Goal: Task Accomplishment & Management: Manage account settings

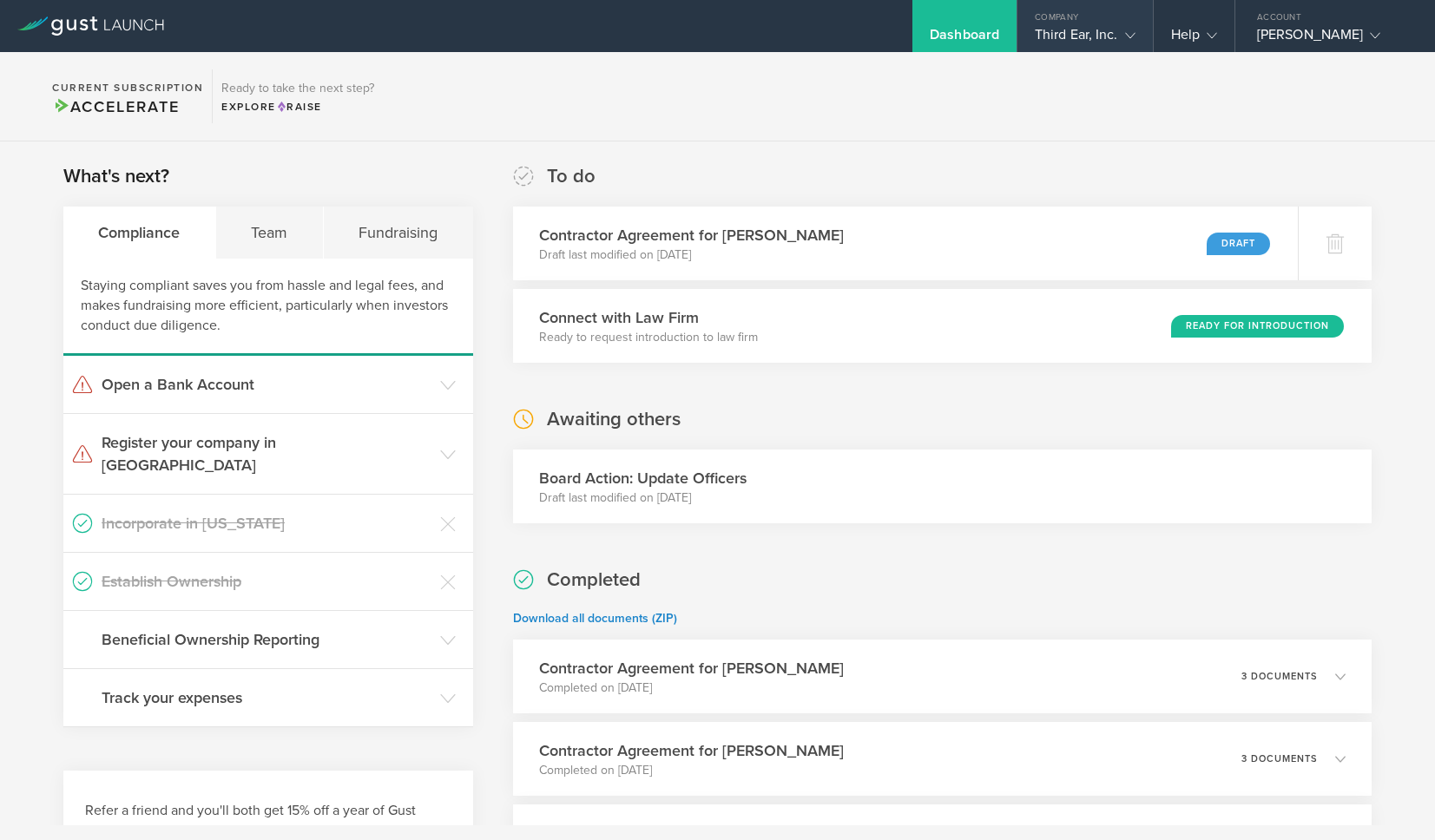
click at [1112, 36] on div "Third Ear, Inc." at bounding box center [1085, 39] width 101 height 26
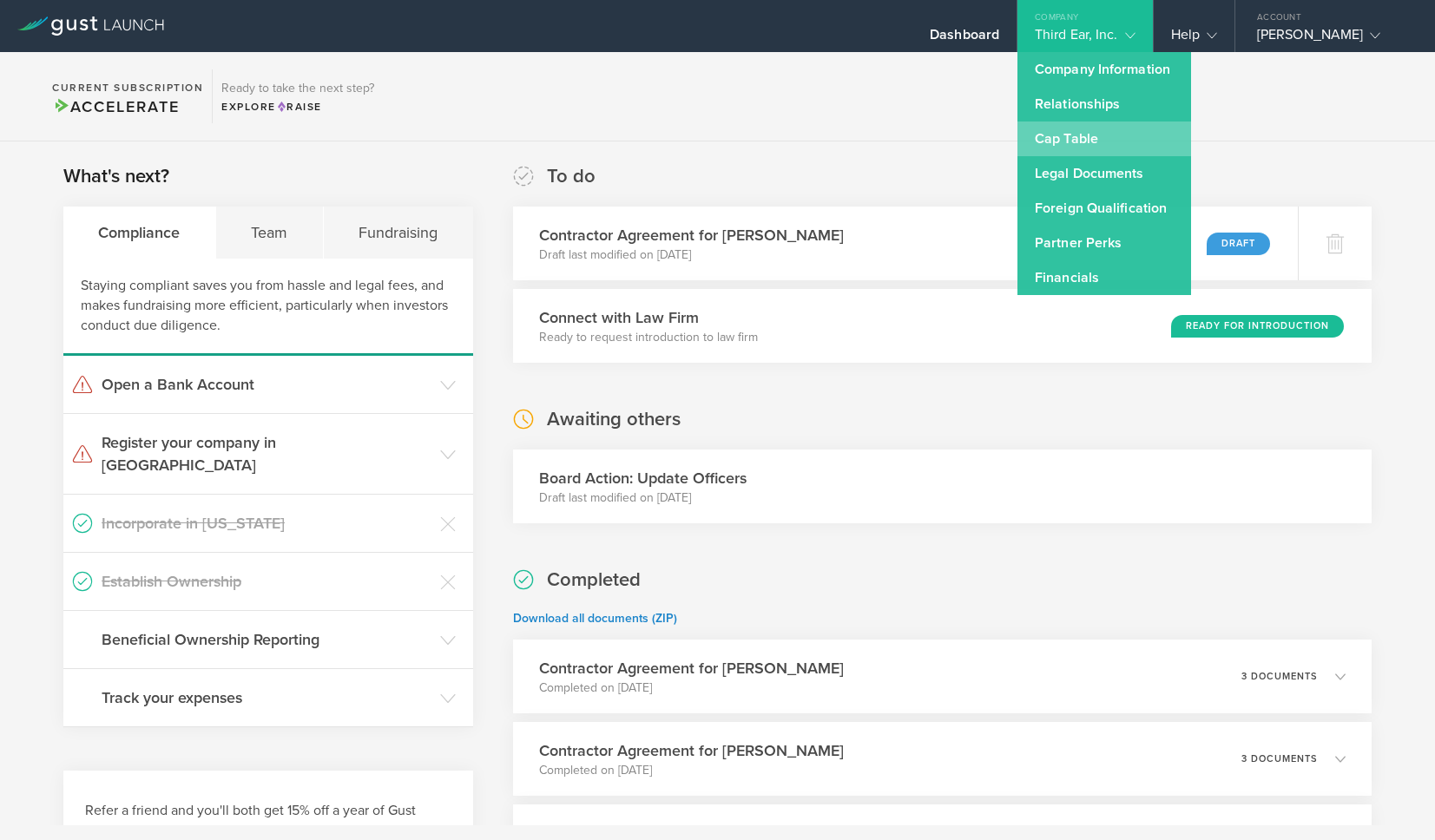
click at [1090, 134] on link "Cap Table" at bounding box center [1104, 139] width 173 height 35
